Goal: Task Accomplishment & Management: Use online tool/utility

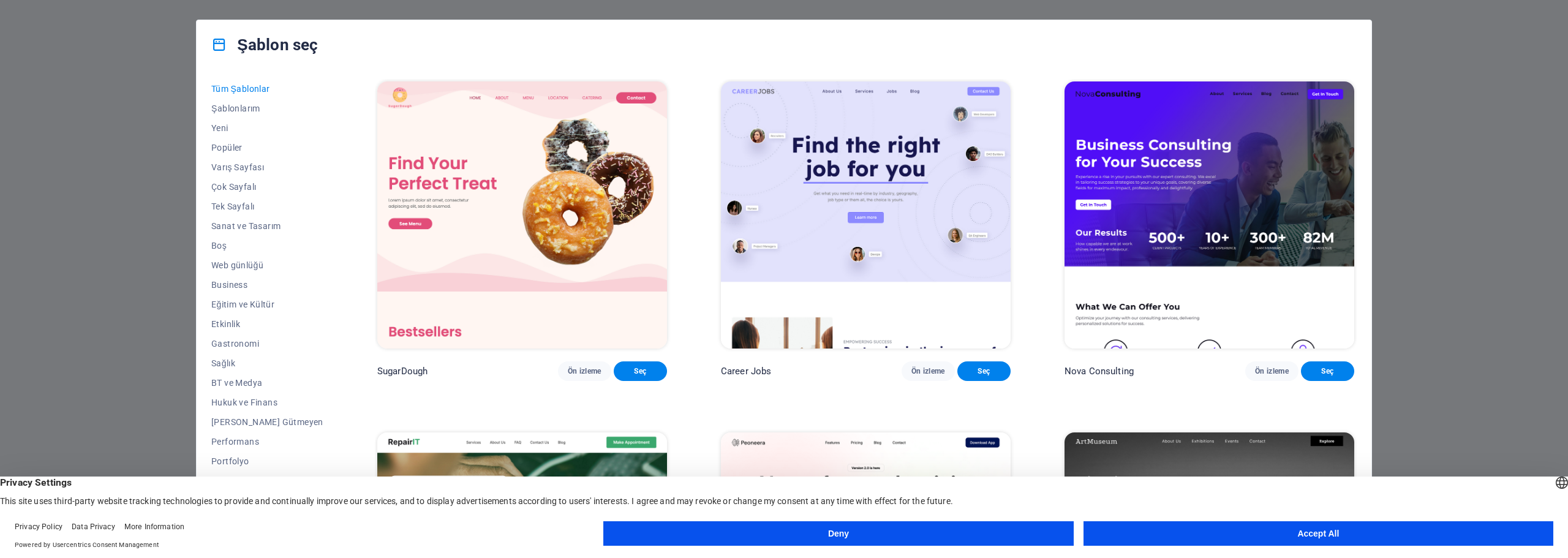
click at [1128, 524] on button "Accept All" at bounding box center [1318, 533] width 470 height 25
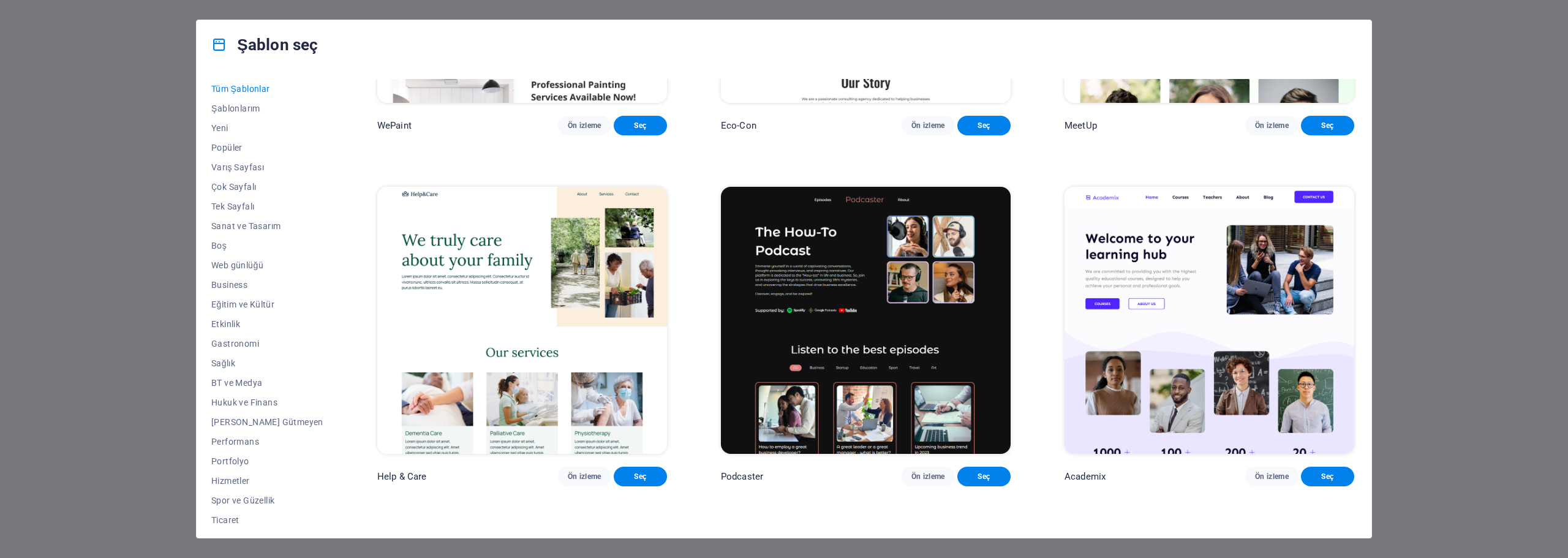
scroll to position [1388, 0]
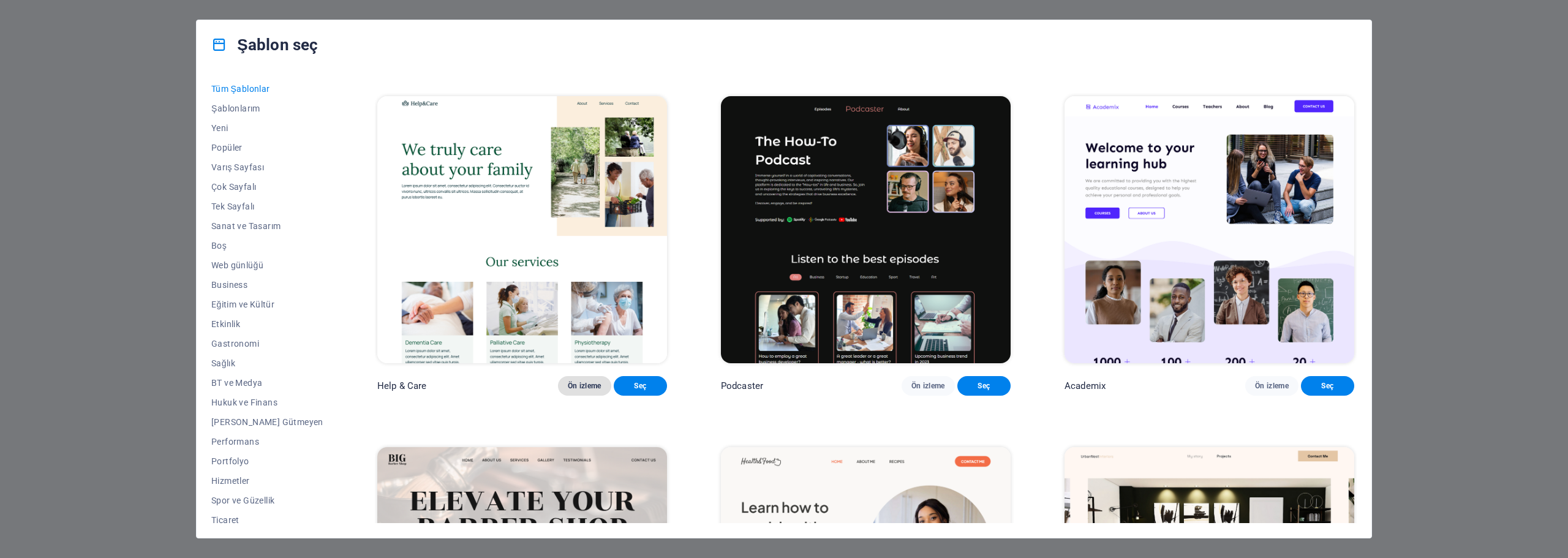
click at [568, 391] on span "Ön izleme" at bounding box center [585, 386] width 34 height 10
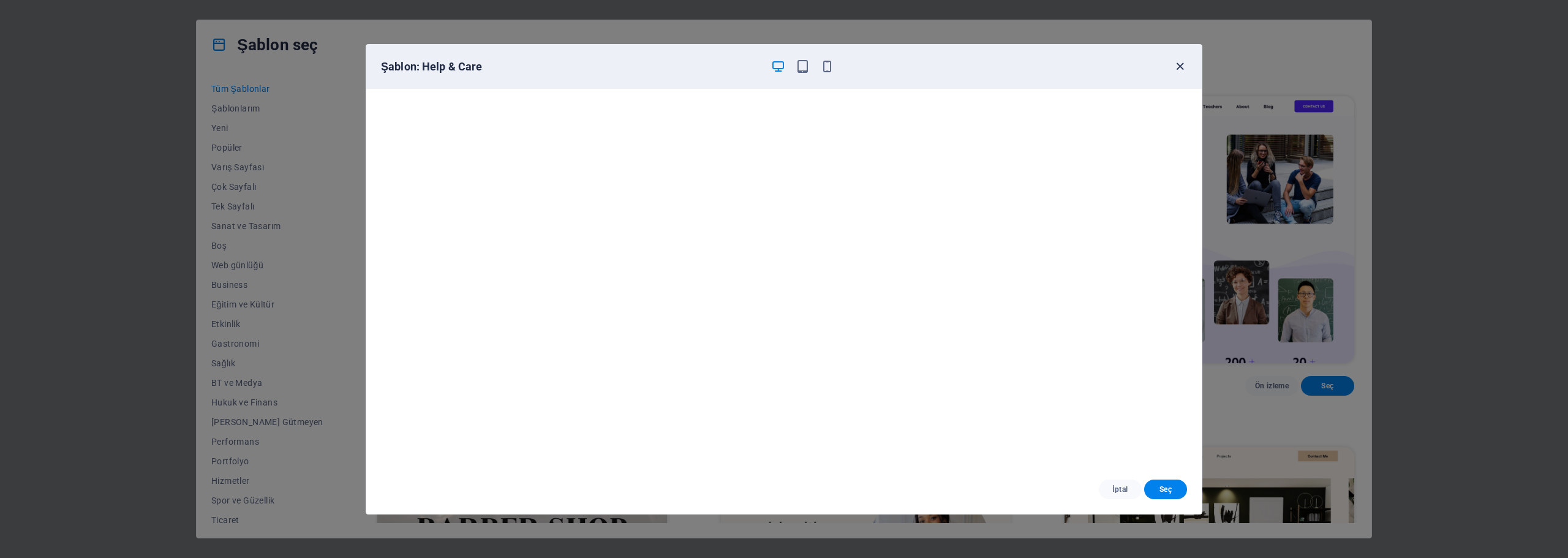
click at [1174, 67] on icon "button" at bounding box center [1180, 66] width 14 height 14
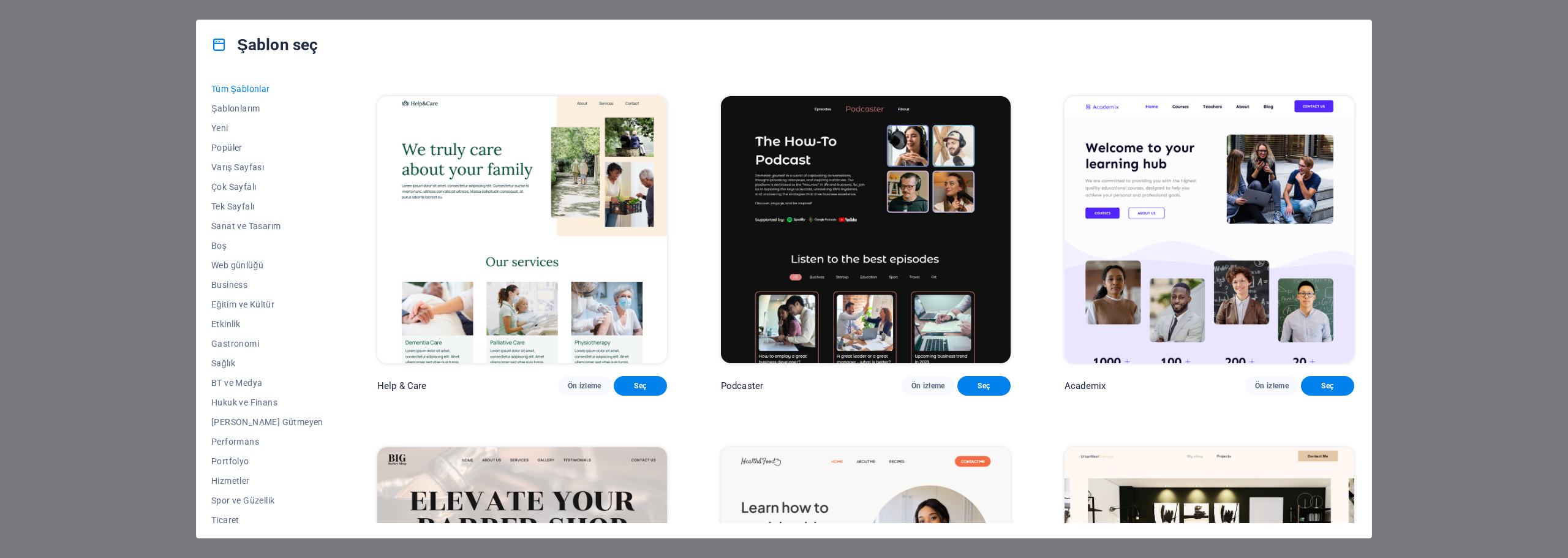
click at [1420, 98] on div "Şablon seç Tüm Şablonlar Şablonlarım Yeni Popüler Varış Sayfası Çok Sayfalı Tek…" at bounding box center [784, 279] width 1568 height 558
